Goal: Task Accomplishment & Management: Use online tool/utility

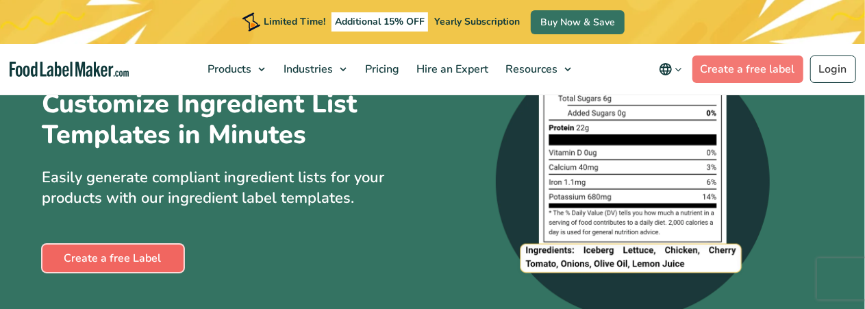
click at [155, 272] on link "Create a free Label" at bounding box center [112, 258] width 141 height 27
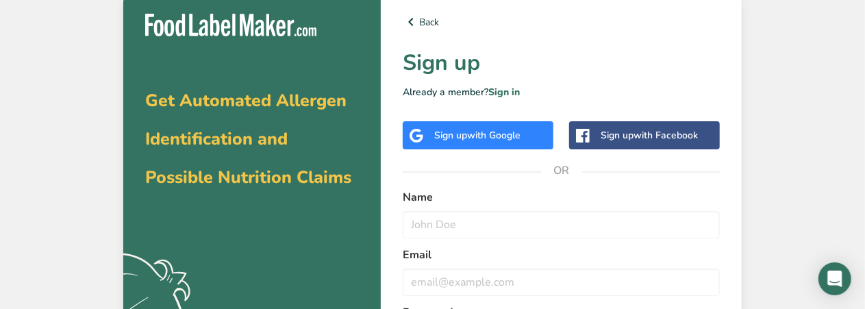
click at [526, 137] on div "Sign up with Google" at bounding box center [478, 135] width 151 height 28
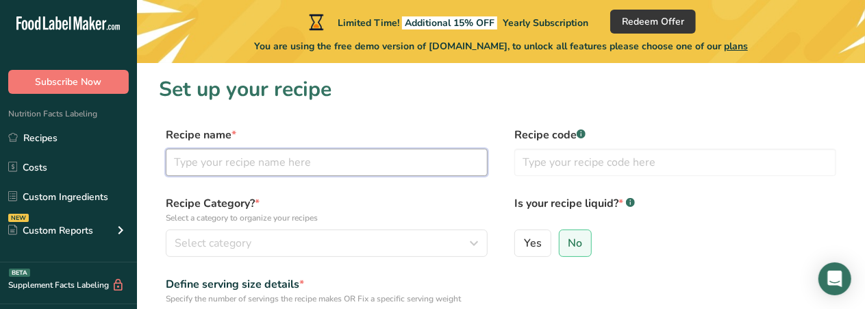
click at [347, 166] on input "text" at bounding box center [327, 162] width 322 height 27
type input "peanut butter crispy ball"
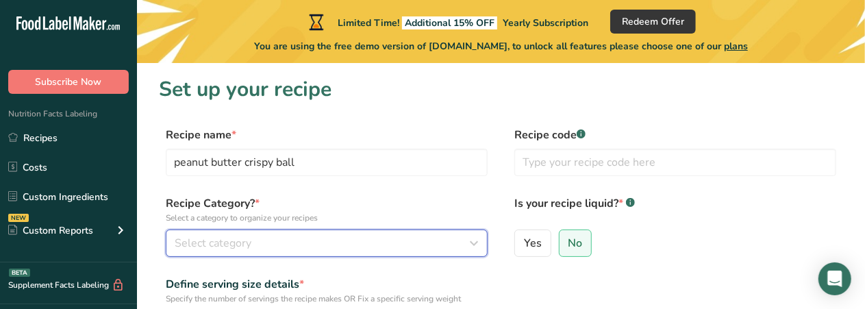
click at [320, 248] on div "Select category" at bounding box center [323, 243] width 296 height 16
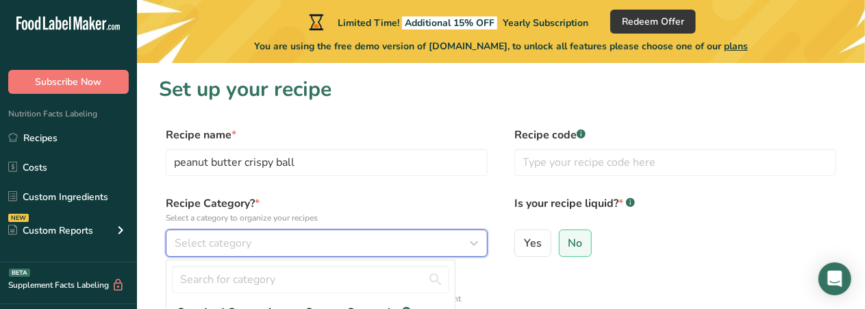
click at [476, 251] on icon "button" at bounding box center [474, 243] width 16 height 25
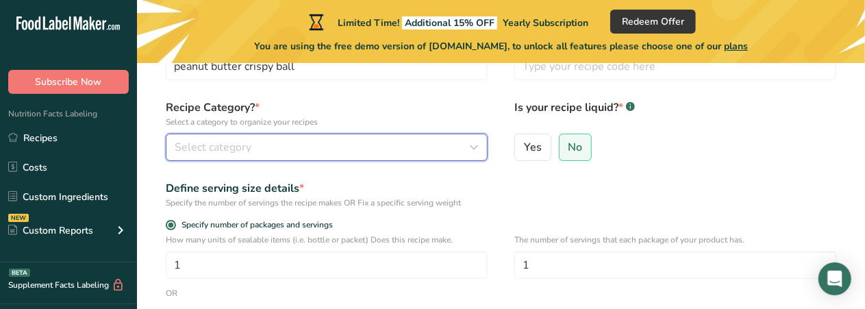
scroll to position [100, 0]
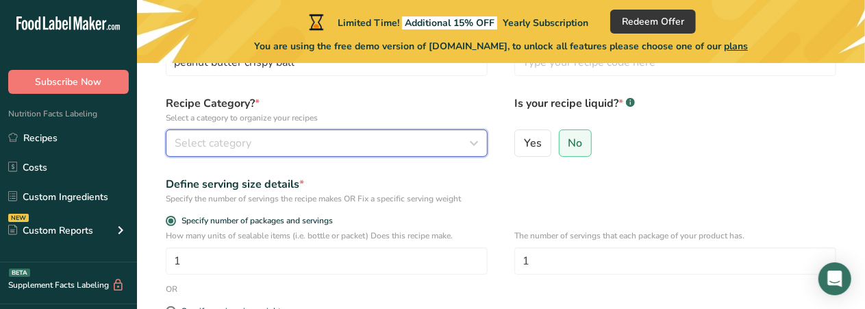
click at [471, 151] on icon "button" at bounding box center [474, 143] width 16 height 25
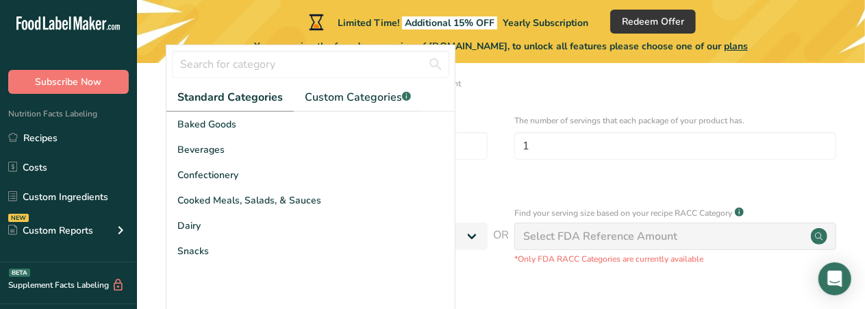
scroll to position [216, 0]
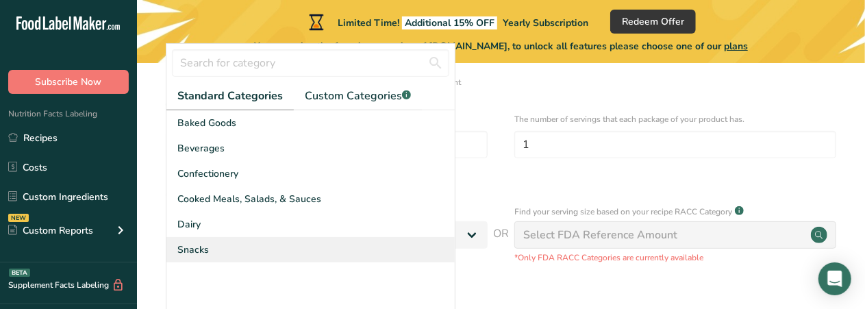
click at [210, 256] on div "Snacks" at bounding box center [310, 249] width 288 height 25
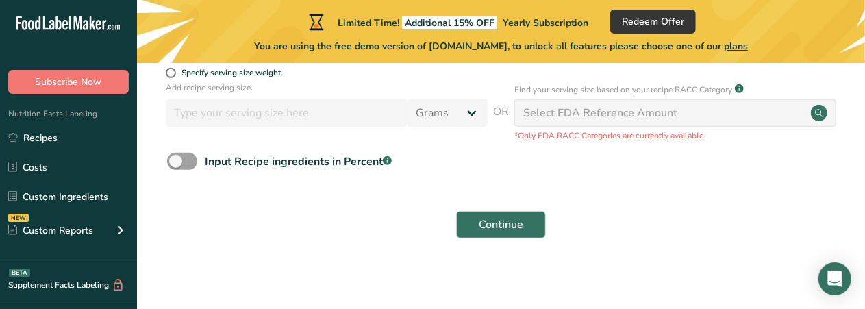
scroll to position [339, 0]
click at [355, 223] on div "Continue" at bounding box center [501, 224] width 684 height 44
click at [195, 162] on span at bounding box center [182, 160] width 30 height 17
click at [176, 162] on input "Input Recipe ingredients in Percent .a-a{fill:#347362;}.b-a{fill:#fff;}" at bounding box center [171, 160] width 9 height 9
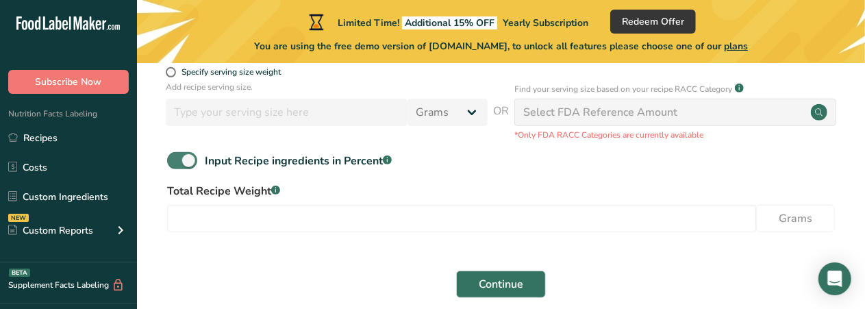
click at [188, 162] on span at bounding box center [182, 160] width 30 height 17
click at [176, 162] on input "Input Recipe ingredients in Percent .a-a{fill:#347362;}.b-a{fill:#fff;}" at bounding box center [171, 160] width 9 height 9
checkbox input "false"
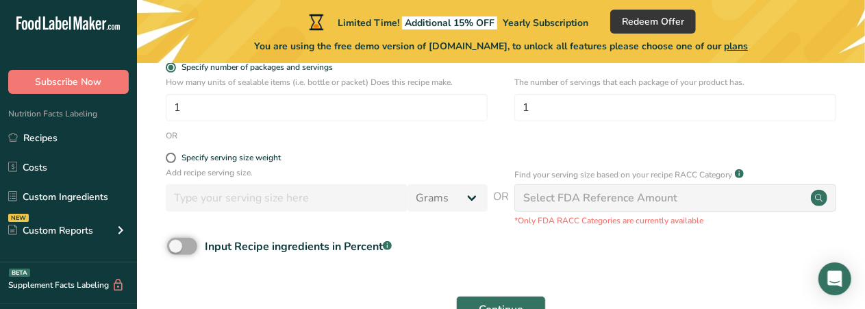
scroll to position [253, 0]
click at [812, 200] on circle at bounding box center [819, 198] width 16 height 16
click at [694, 203] on div "Select FDA Reference Amount" at bounding box center [675, 197] width 322 height 27
click at [710, 209] on div "Select FDA Reference Amount" at bounding box center [675, 197] width 322 height 27
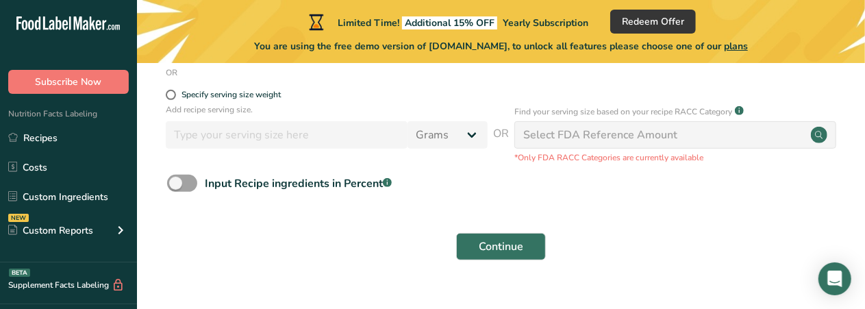
scroll to position [316, 0]
click at [503, 255] on button "Continue" at bounding box center [501, 246] width 90 height 27
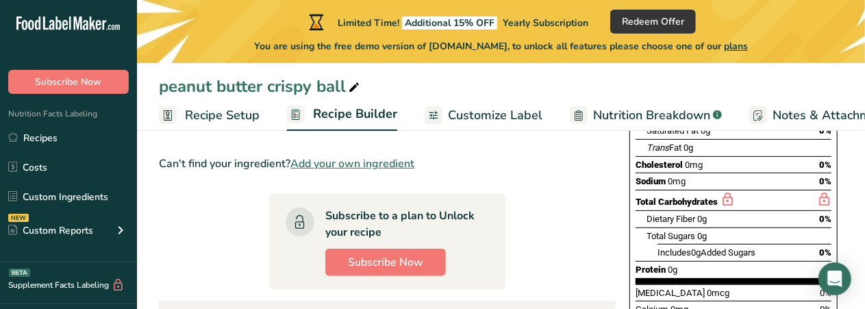
scroll to position [239, 0]
click at [382, 164] on span "Add your own ingredient" at bounding box center [352, 163] width 124 height 16
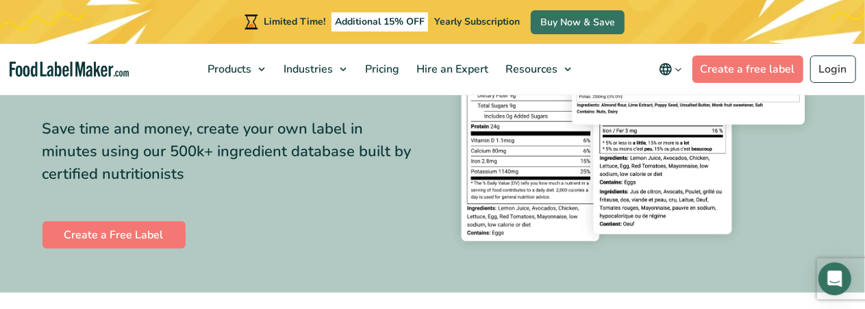
scroll to position [214, 0]
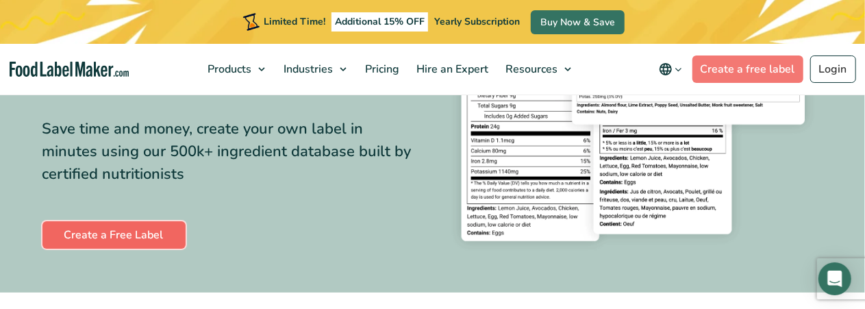
click at [147, 238] on link "Create a Free Label" at bounding box center [113, 234] width 143 height 27
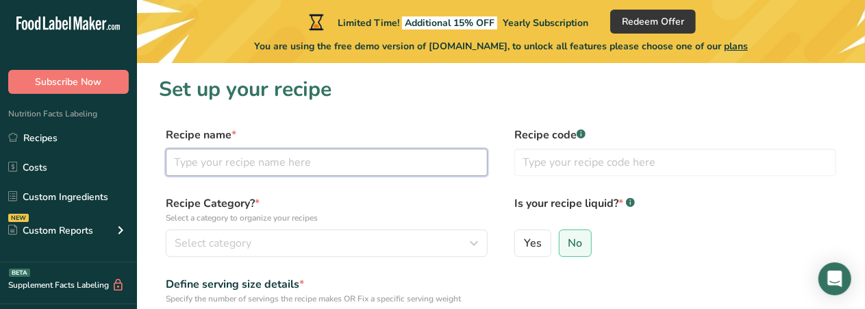
click at [315, 164] on input "text" at bounding box center [327, 162] width 322 height 27
type input "peanut butter crispy ball"
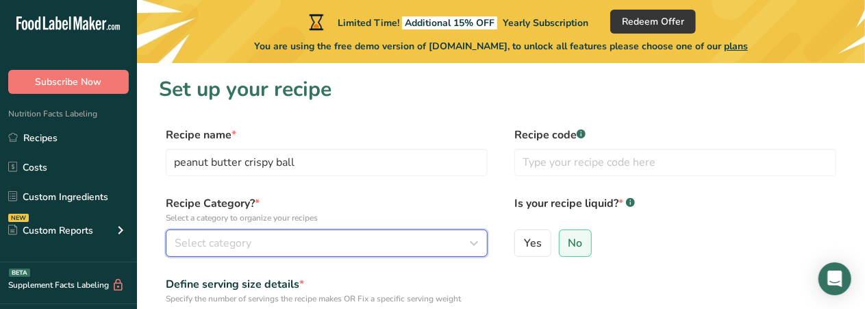
click at [376, 245] on div "Select category" at bounding box center [323, 243] width 296 height 16
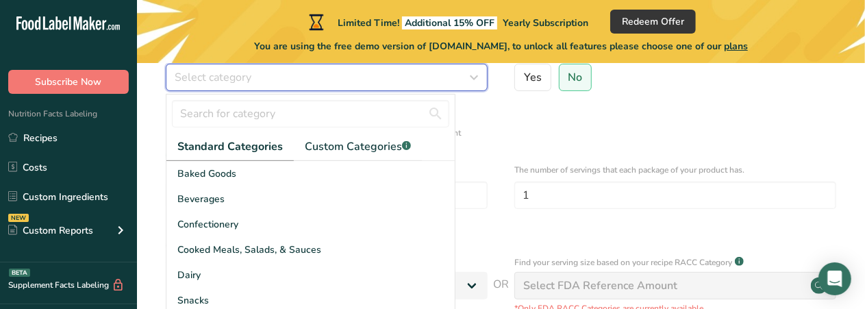
scroll to position [166, 0]
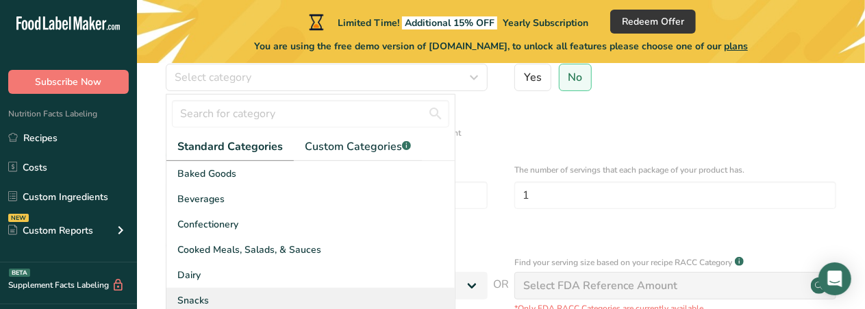
click at [206, 304] on span "Snacks" at bounding box center [193, 300] width 32 height 14
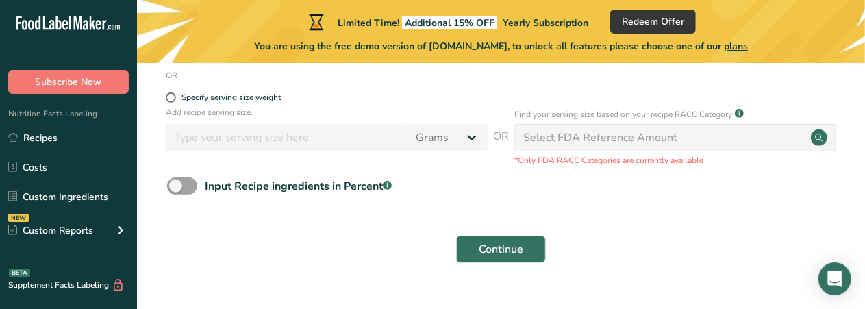
scroll to position [316, 0]
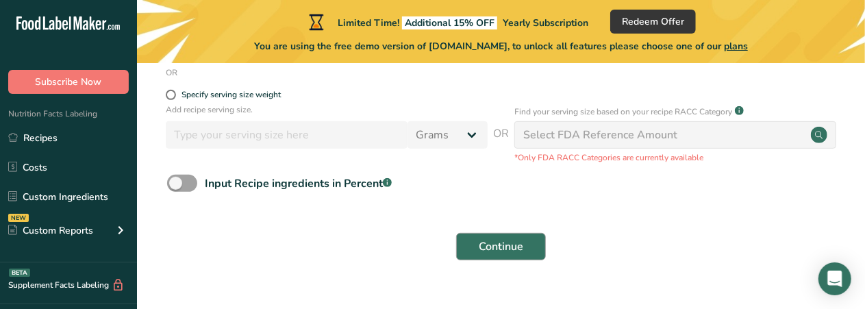
click at [497, 249] on span "Continue" at bounding box center [501, 246] width 45 height 16
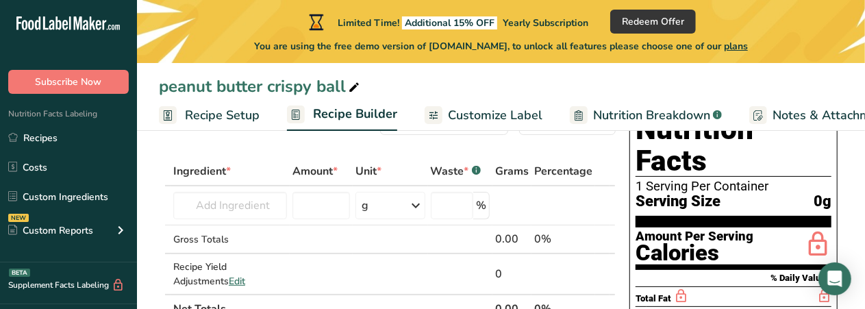
scroll to position [55, 0]
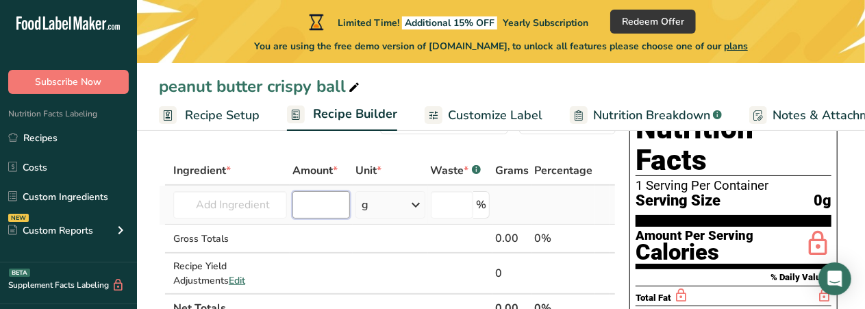
click at [301, 204] on input "number" at bounding box center [321, 204] width 58 height 27
click at [235, 211] on input "text" at bounding box center [230, 204] width 114 height 27
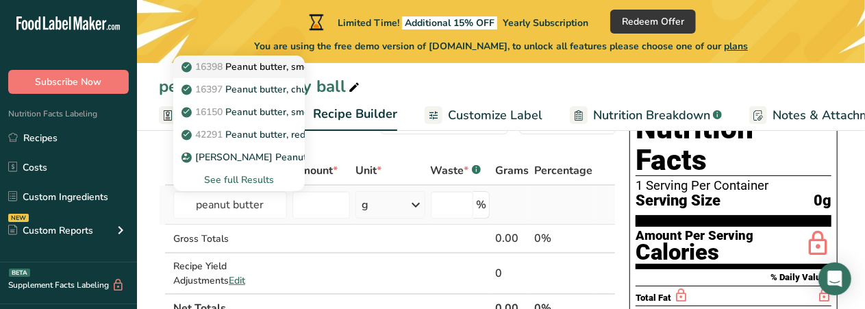
click at [275, 66] on p "16398 Peanut butter, smooth style, without salt" at bounding box center [294, 67] width 221 height 14
type input "Peanut butter, smooth style, without salt"
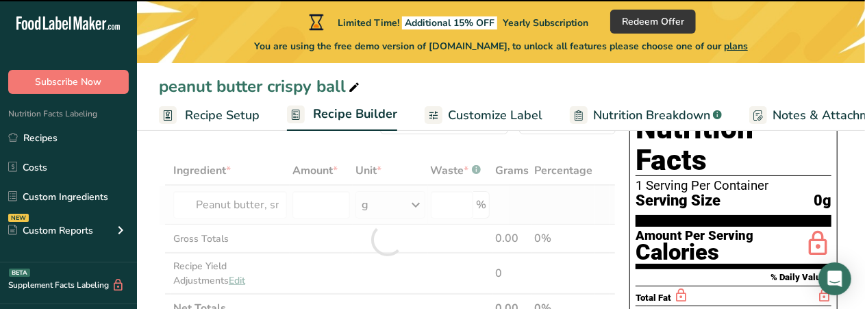
type input "0"
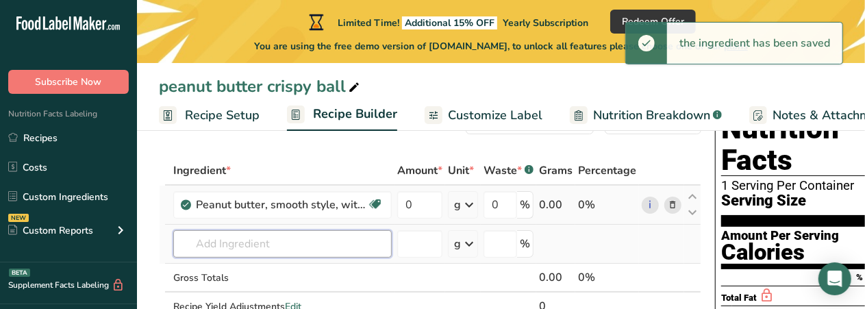
click at [314, 245] on input "text" at bounding box center [282, 243] width 219 height 27
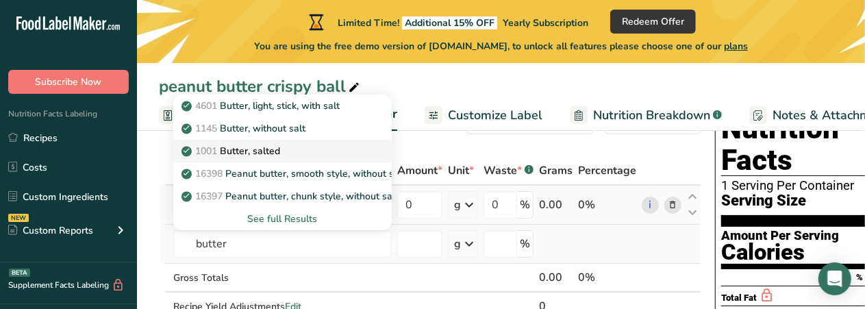
click at [299, 154] on div "1001 Butter, salted" at bounding box center [271, 151] width 175 height 14
type input "Butter, salted"
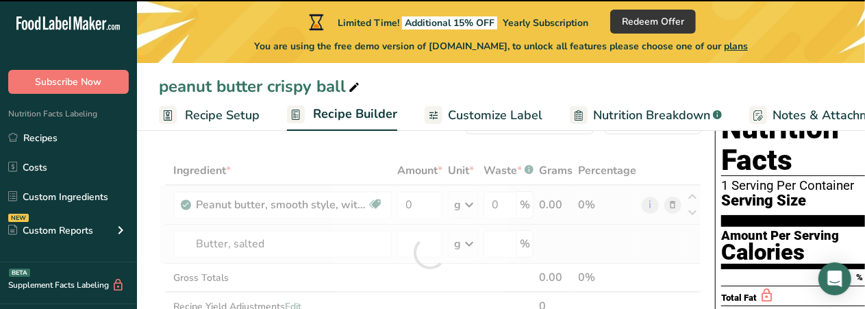
type input "0"
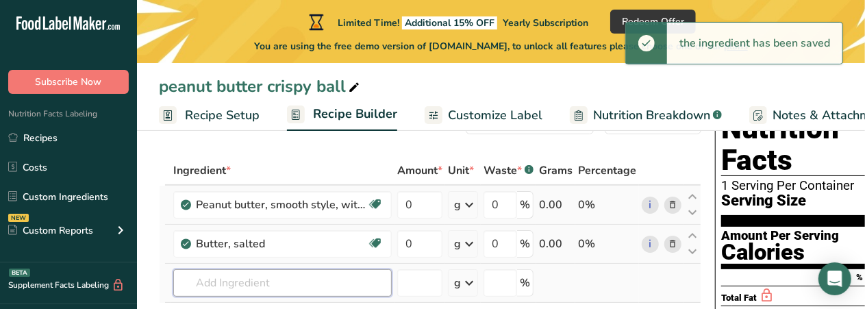
click at [290, 289] on input "text" at bounding box center [282, 282] width 219 height 27
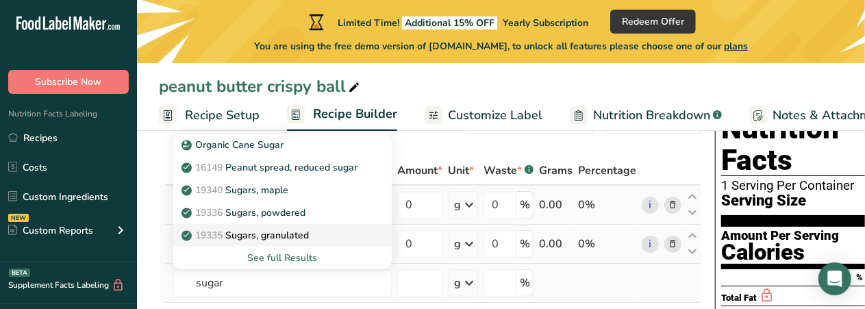
click at [314, 236] on div "19335 [GEOGRAPHIC_DATA], granulated" at bounding box center [271, 235] width 175 height 14
type input "Sugars, granulated"
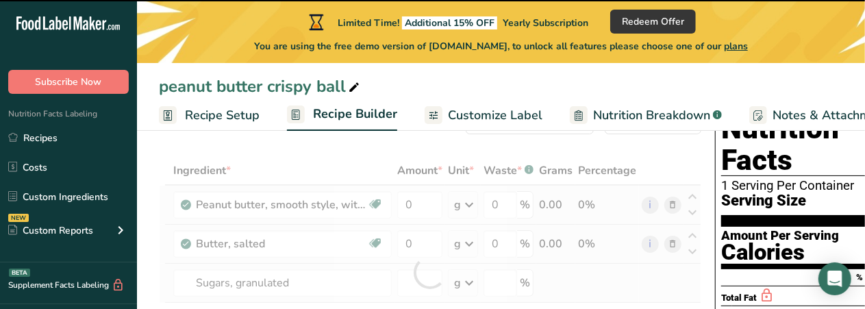
type input "0"
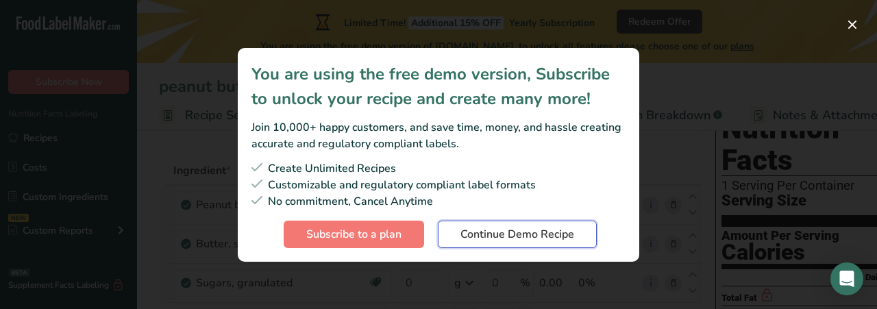
click at [483, 241] on span "Continue Demo Recipe" at bounding box center [517, 234] width 114 height 16
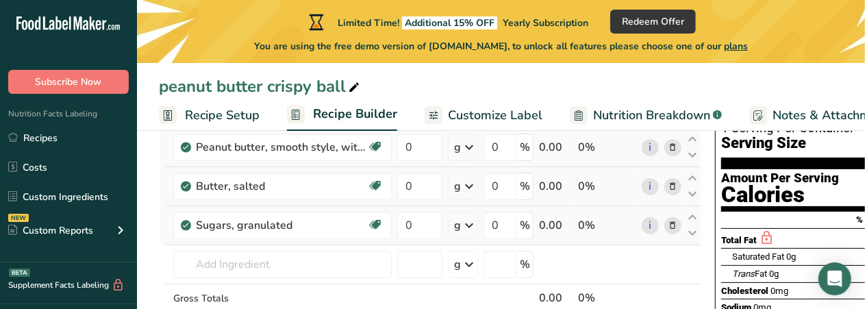
scroll to position [122, 0]
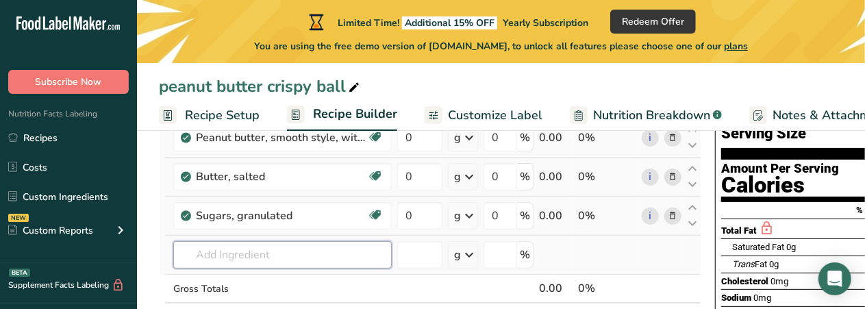
click at [286, 254] on input "text" at bounding box center [282, 254] width 219 height 27
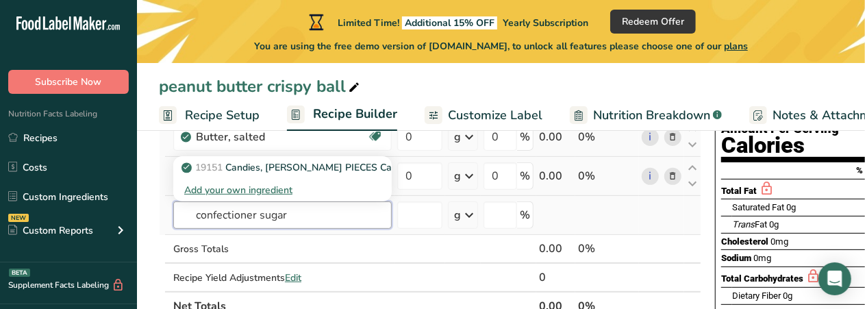
scroll to position [169, 0]
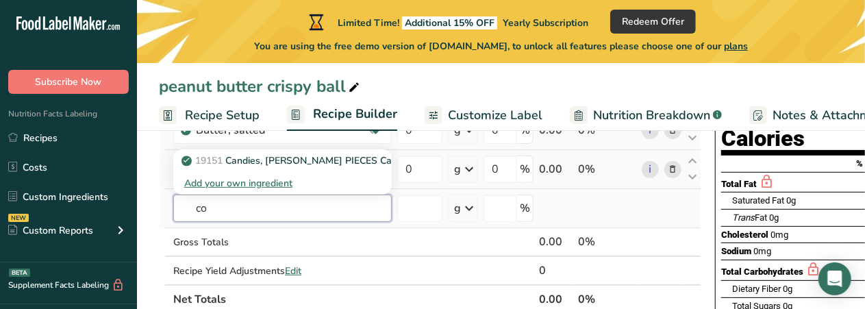
type input "c"
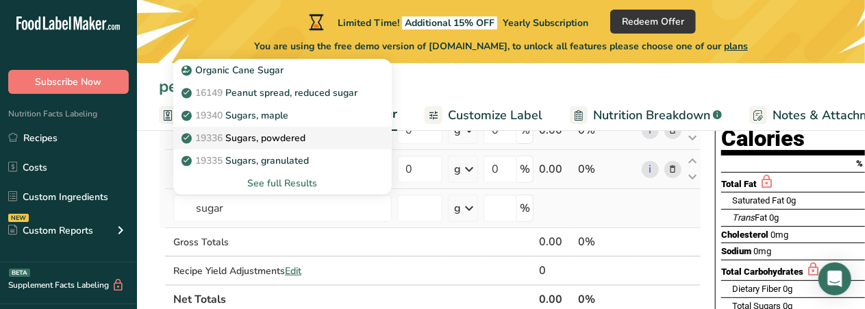
click at [315, 143] on div "19336 Sugars, powdered" at bounding box center [271, 138] width 175 height 14
type input "Sugars, powdered"
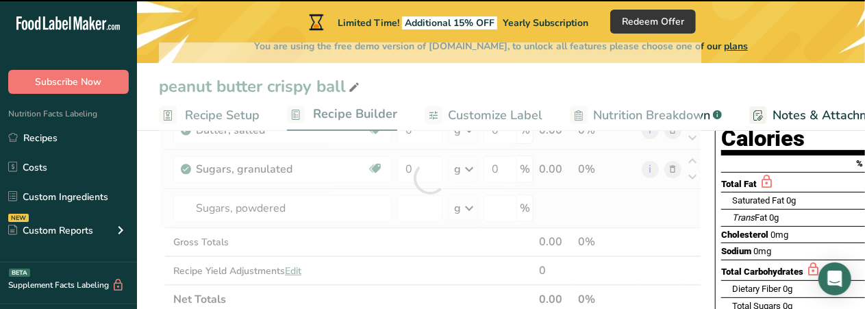
type input "0"
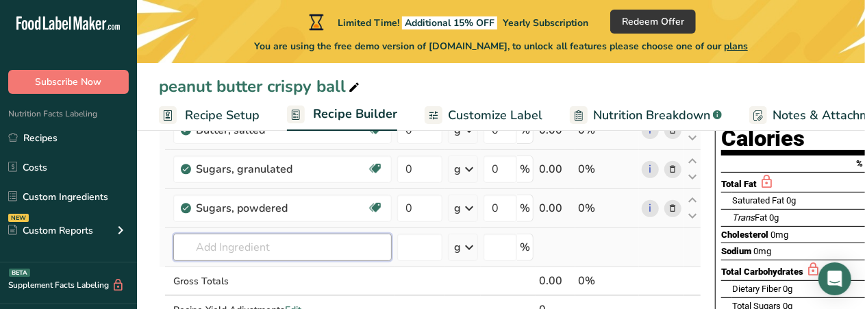
click at [267, 252] on input "text" at bounding box center [282, 247] width 219 height 27
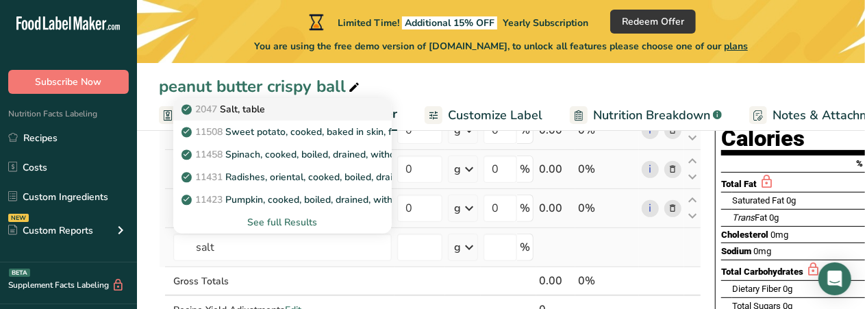
click at [273, 113] on div "2047 Salt, table" at bounding box center [271, 109] width 175 height 14
type input "Salt, table"
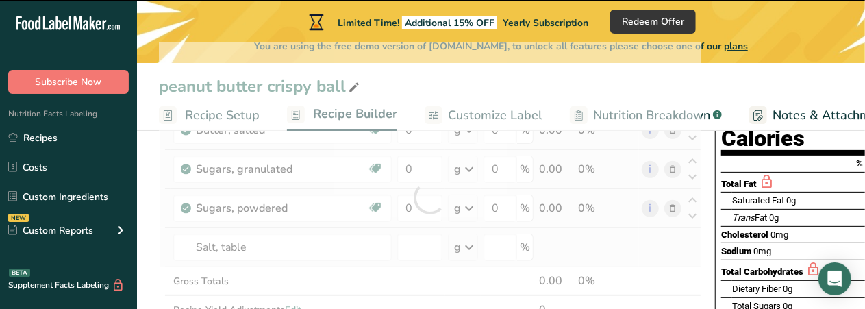
type input "0"
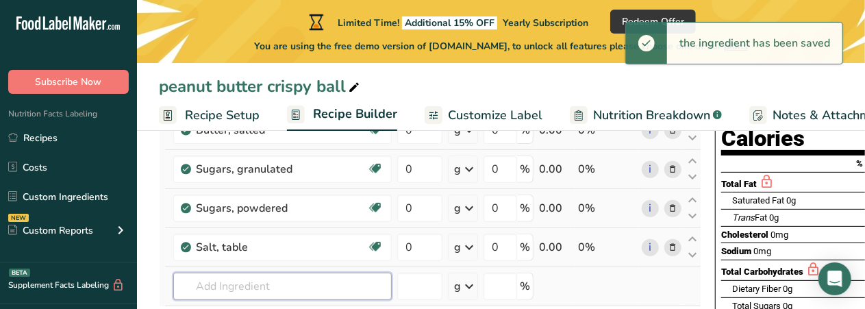
click at [269, 287] on input "text" at bounding box center [282, 286] width 219 height 27
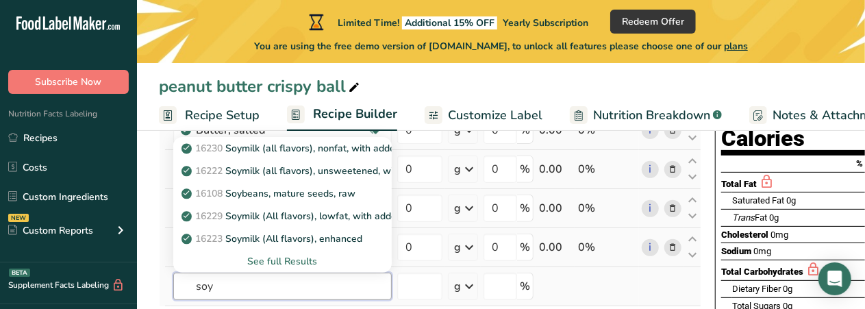
type input "soy"
click at [311, 260] on div "See full Results" at bounding box center [282, 261] width 197 height 14
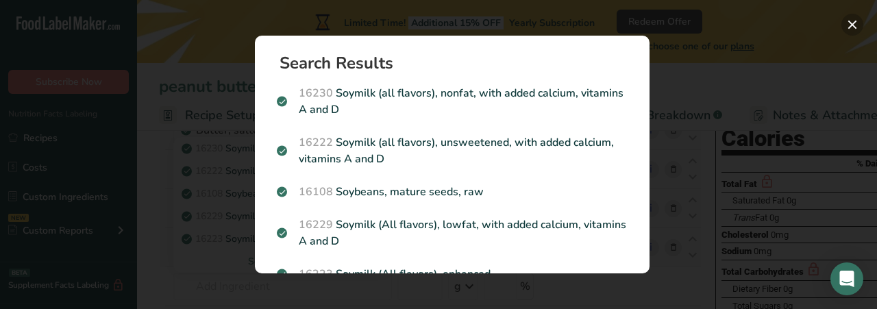
click at [847, 31] on button "Search results modal" at bounding box center [852, 25] width 22 height 22
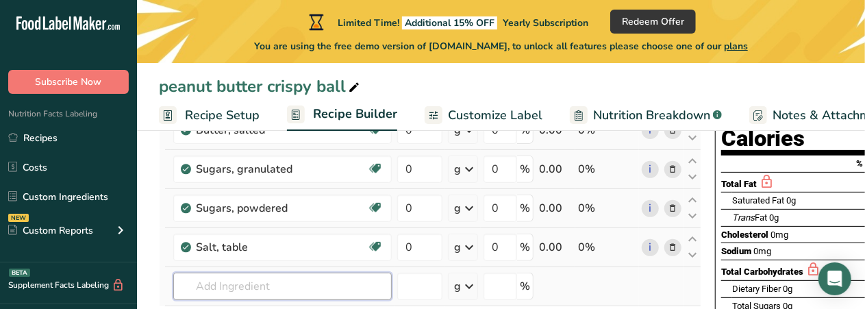
click at [282, 288] on input "text" at bounding box center [282, 286] width 219 height 27
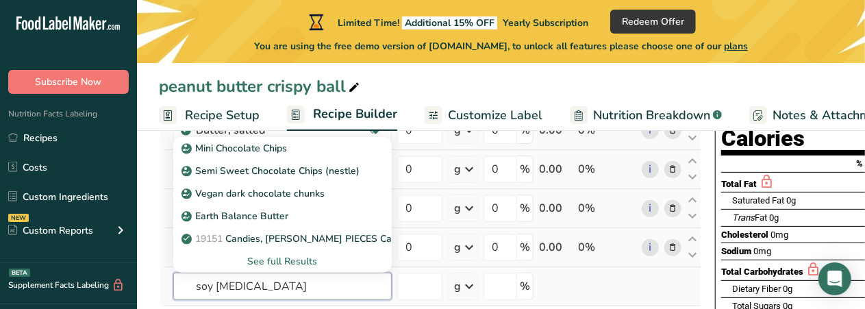
type input "soy [MEDICAL_DATA]"
click at [303, 264] on div "See full Results" at bounding box center [282, 261] width 197 height 14
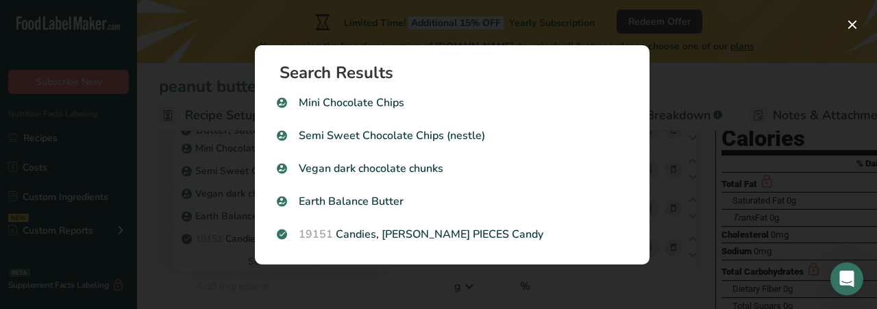
click at [713, 104] on div "Search results modal" at bounding box center [438, 154] width 877 height 309
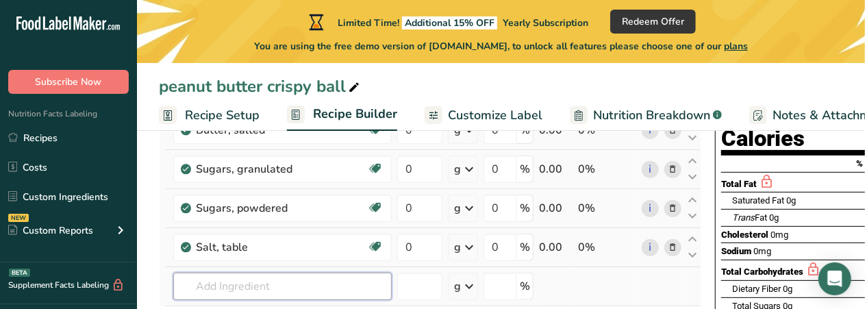
click at [342, 288] on input "text" at bounding box center [282, 286] width 219 height 27
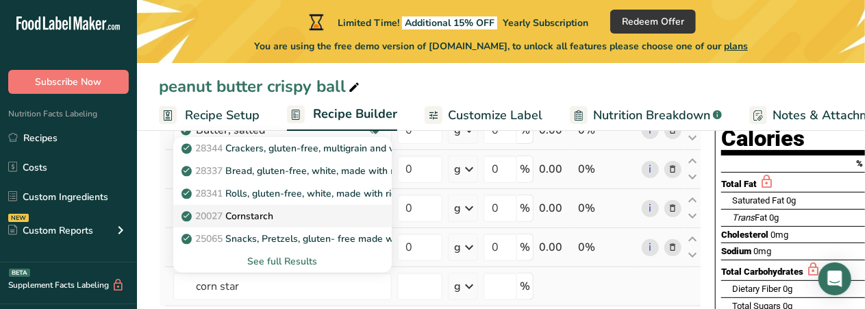
click at [264, 213] on p "20027 [GEOGRAPHIC_DATA]" at bounding box center [228, 216] width 89 height 14
type input "Cornstarch"
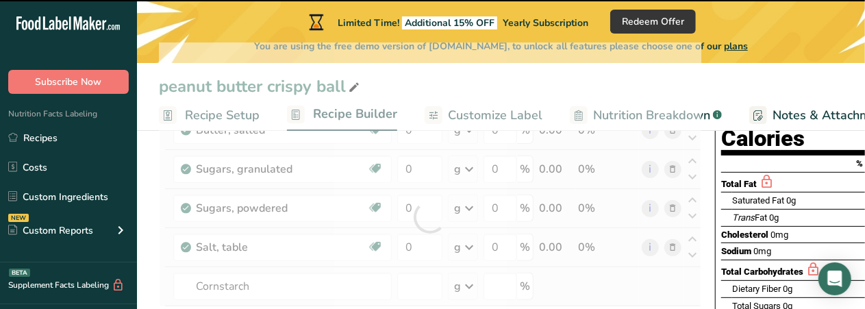
type input "0"
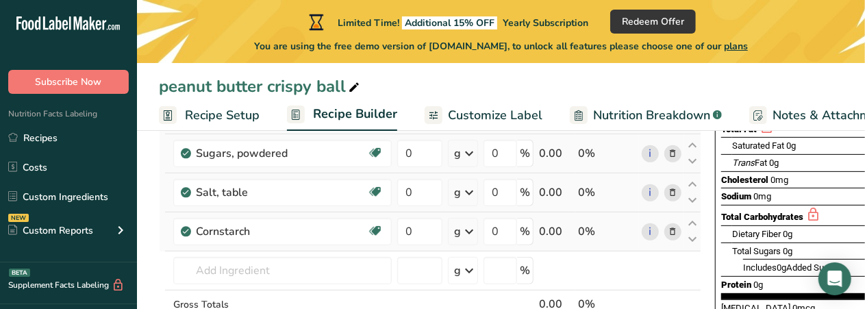
scroll to position [223, 0]
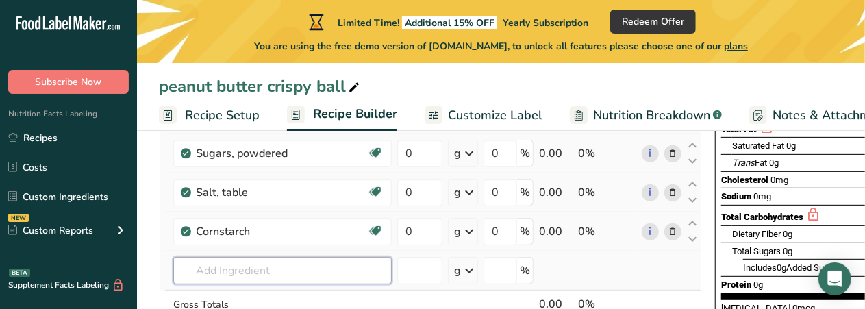
click at [228, 279] on input "text" at bounding box center [282, 270] width 219 height 27
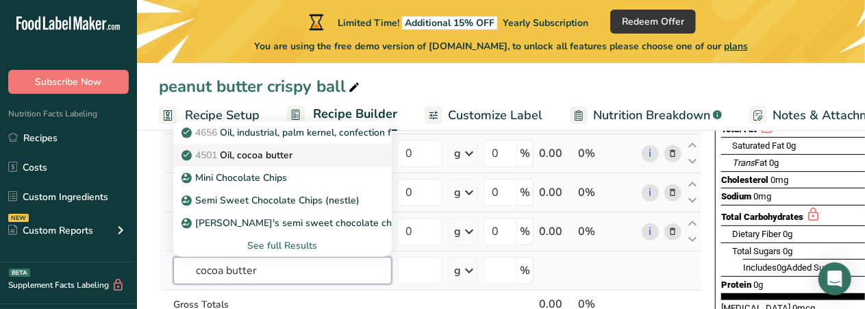
type input "cocoa butter"
click at [281, 151] on p "4501 Oil, cocoa butter" at bounding box center [238, 155] width 108 height 14
type input "Oil, cocoa butter"
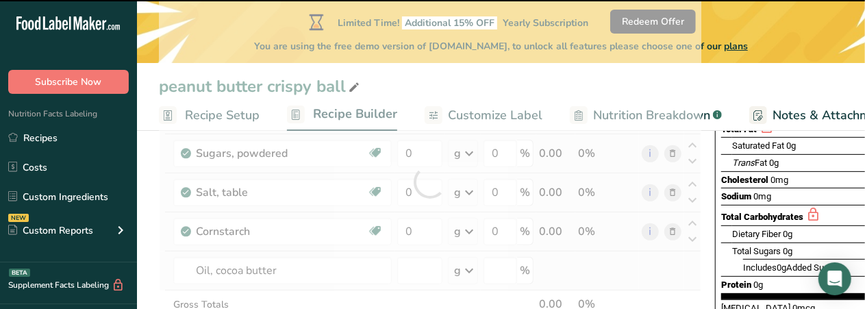
type input "0"
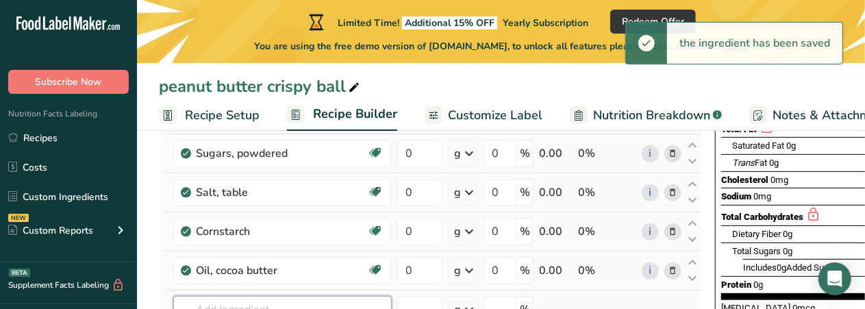
click at [279, 305] on input "text" at bounding box center [282, 309] width 219 height 27
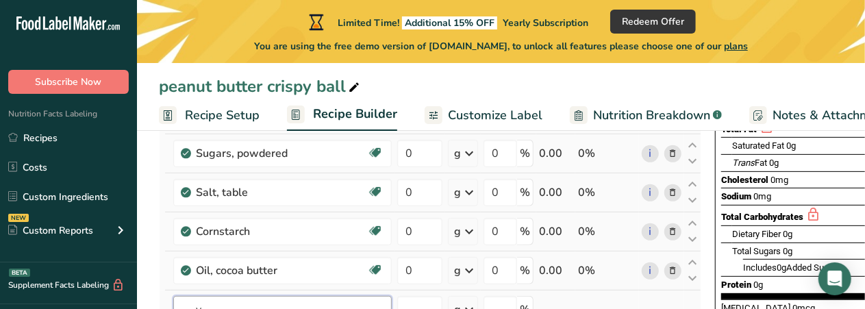
scroll to position [229, 0]
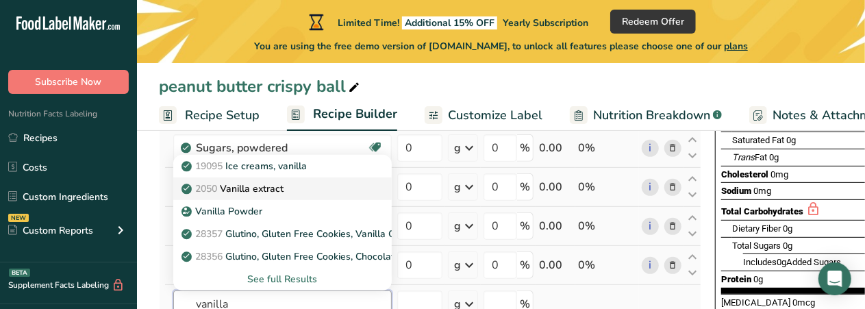
type input "vanilla"
click at [266, 186] on p "2050 Vanilla extract" at bounding box center [233, 189] width 99 height 14
type input "Vanilla extract"
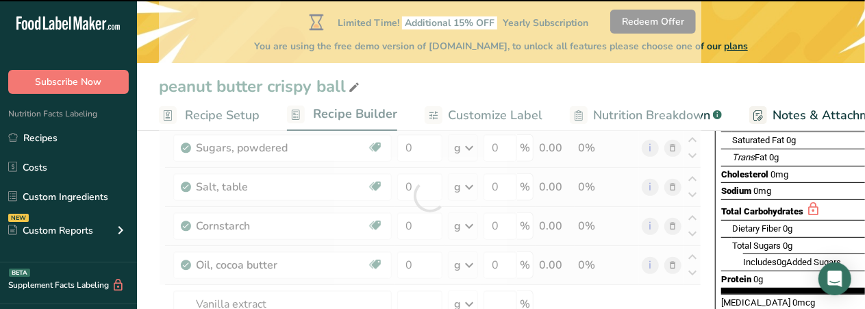
type input "0"
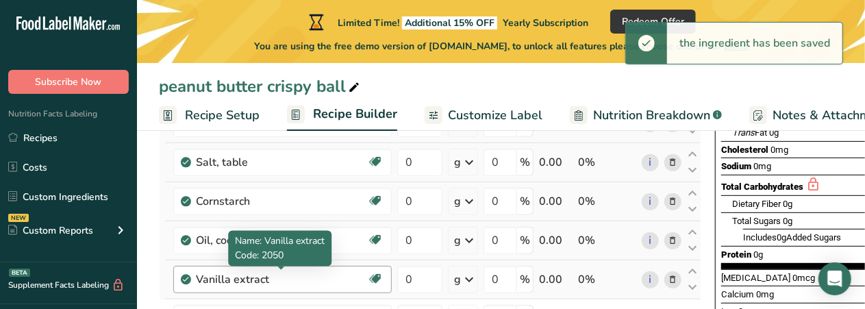
scroll to position [256, 0]
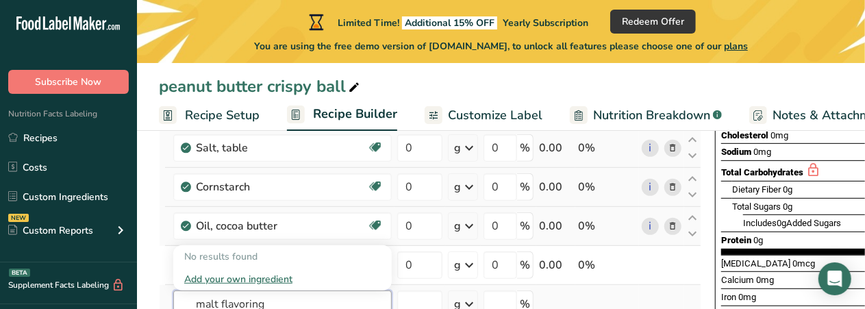
type input "malt flavoring"
click at [305, 275] on div "Add your own ingredient" at bounding box center [282, 279] width 197 height 14
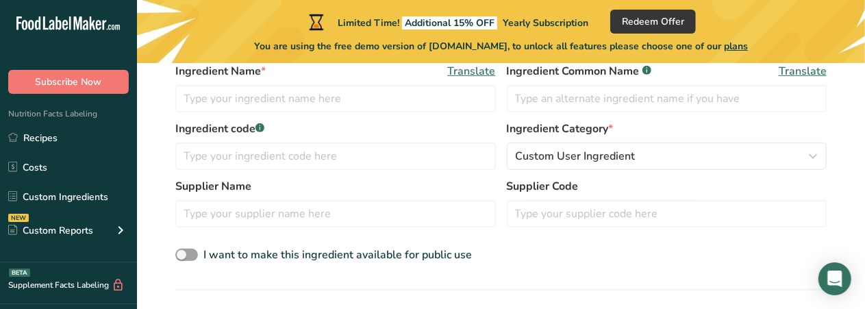
scroll to position [247, 0]
